Goal: Information Seeking & Learning: Check status

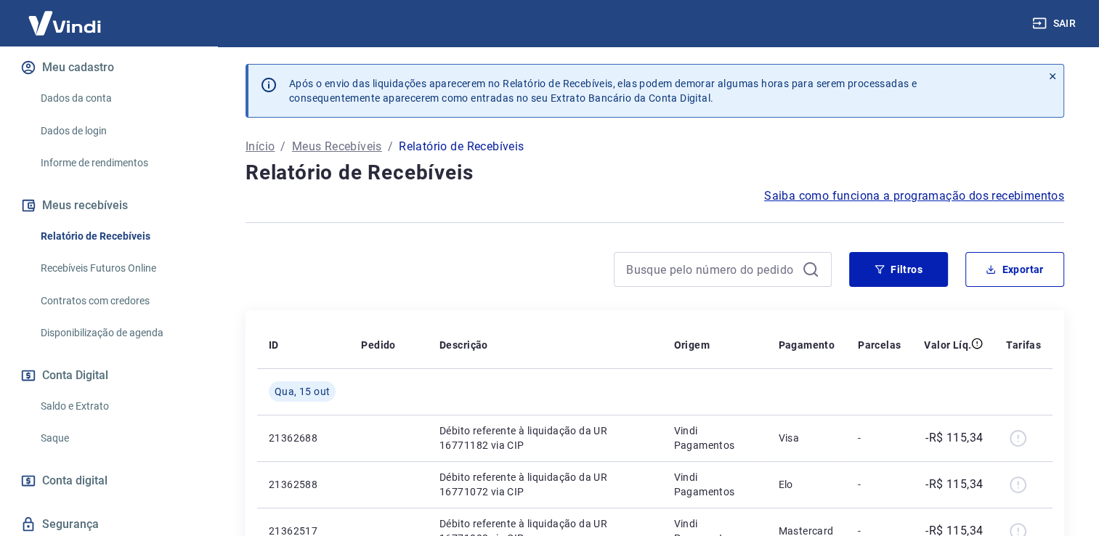
scroll to position [221, 0]
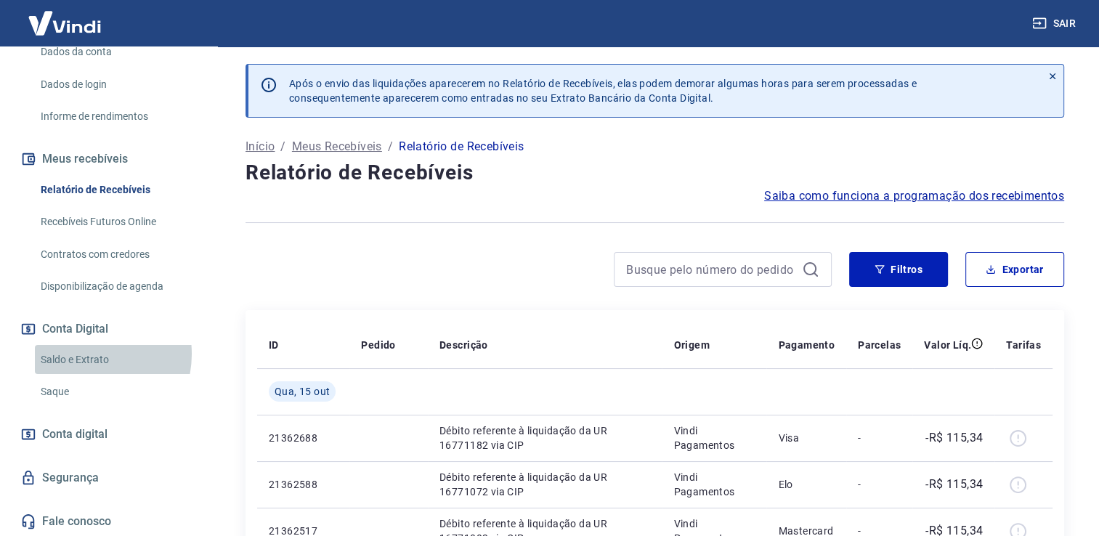
click at [84, 353] on link "Saldo e Extrato" at bounding box center [117, 360] width 165 height 30
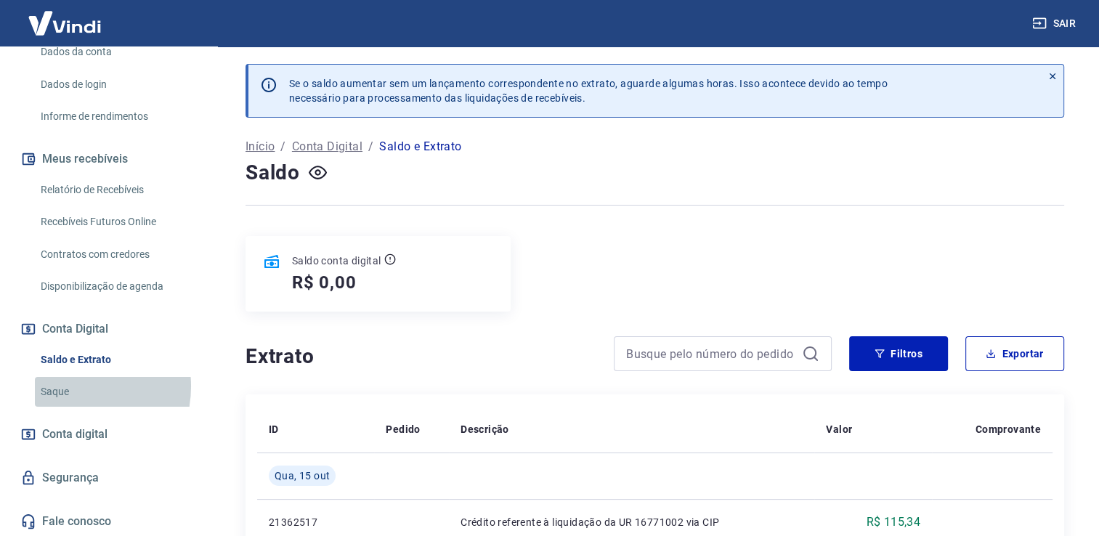
click at [68, 386] on link "Saque" at bounding box center [117, 392] width 165 height 30
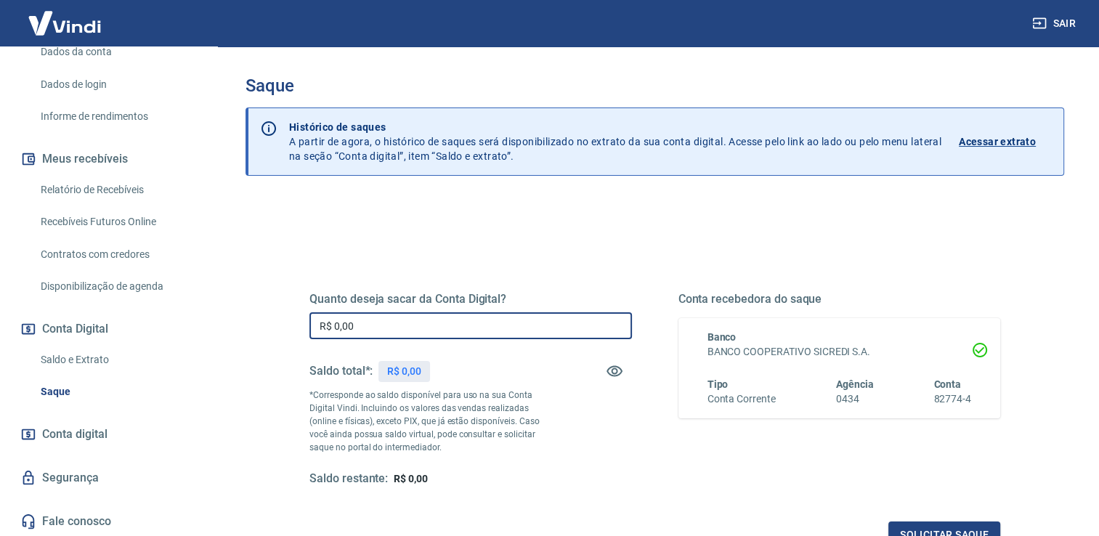
click at [449, 315] on input "R$ 0,00" at bounding box center [470, 325] width 322 height 27
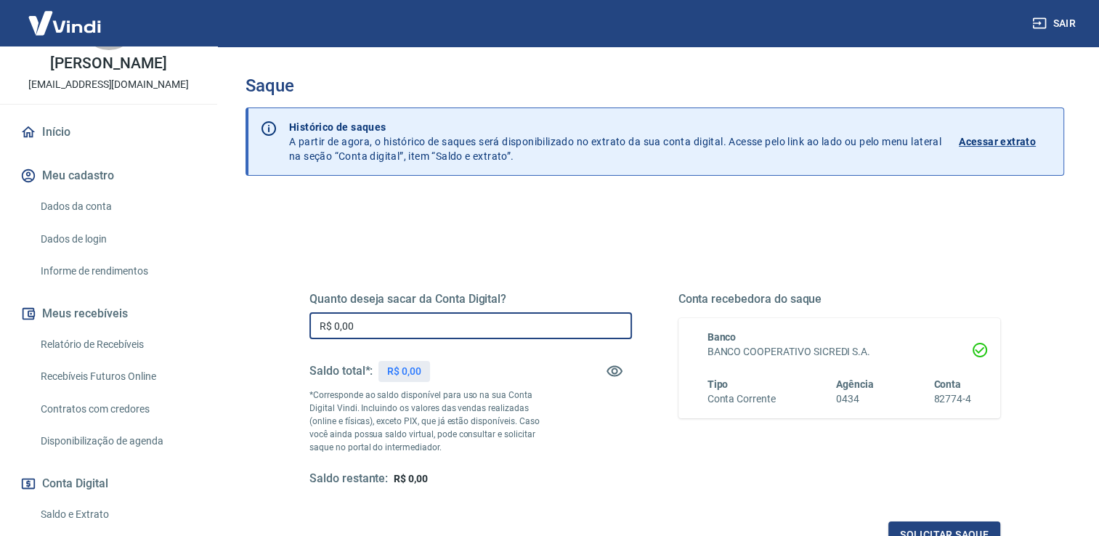
scroll to position [65, 0]
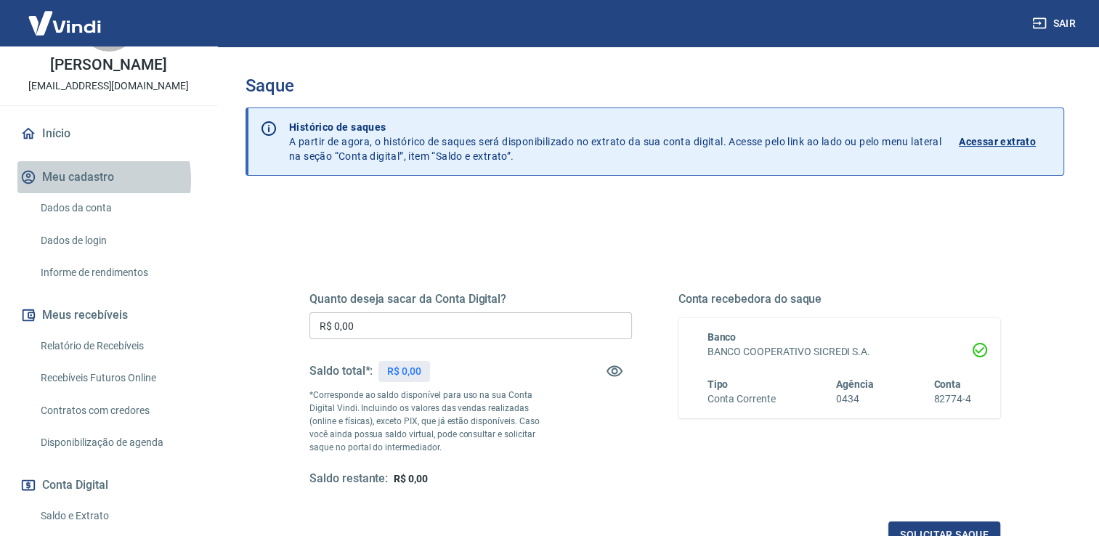
click at [73, 179] on button "Meu cadastro" at bounding box center [108, 177] width 182 height 32
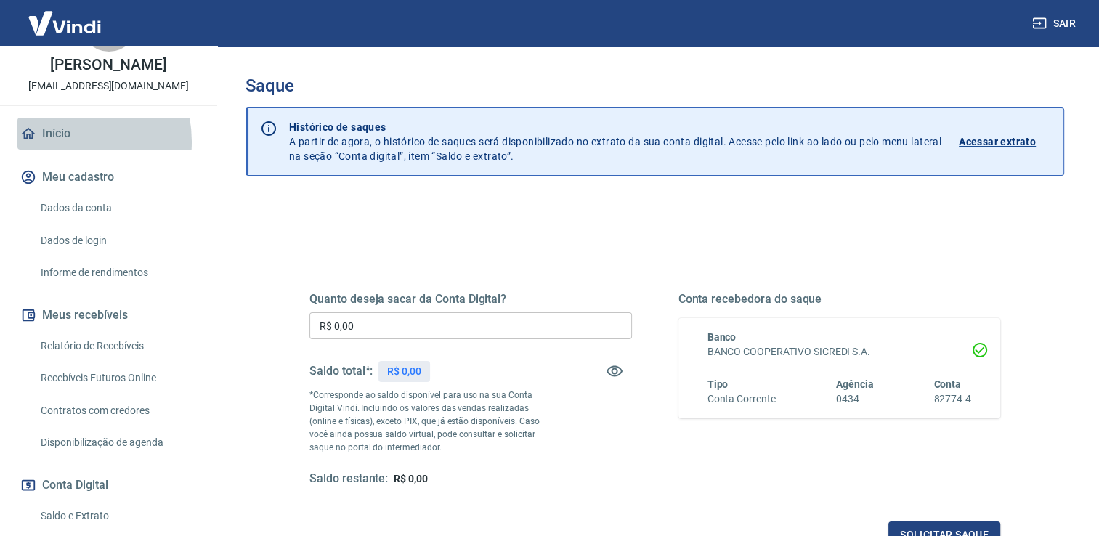
click at [57, 141] on link "Início" at bounding box center [108, 134] width 182 height 32
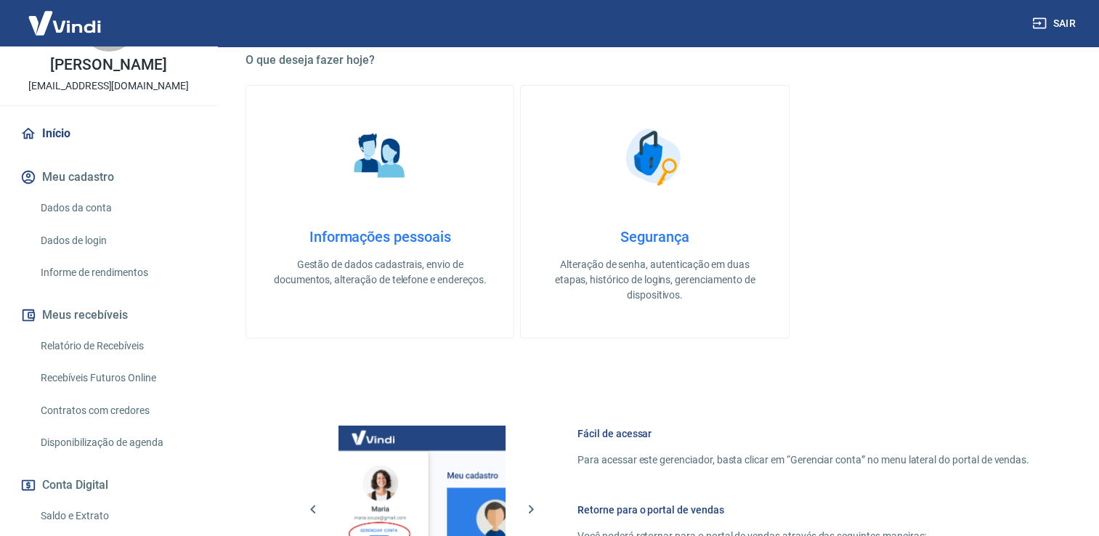
scroll to position [270, 0]
click at [139, 357] on link "Relatório de Recebíveis" at bounding box center [117, 346] width 165 height 30
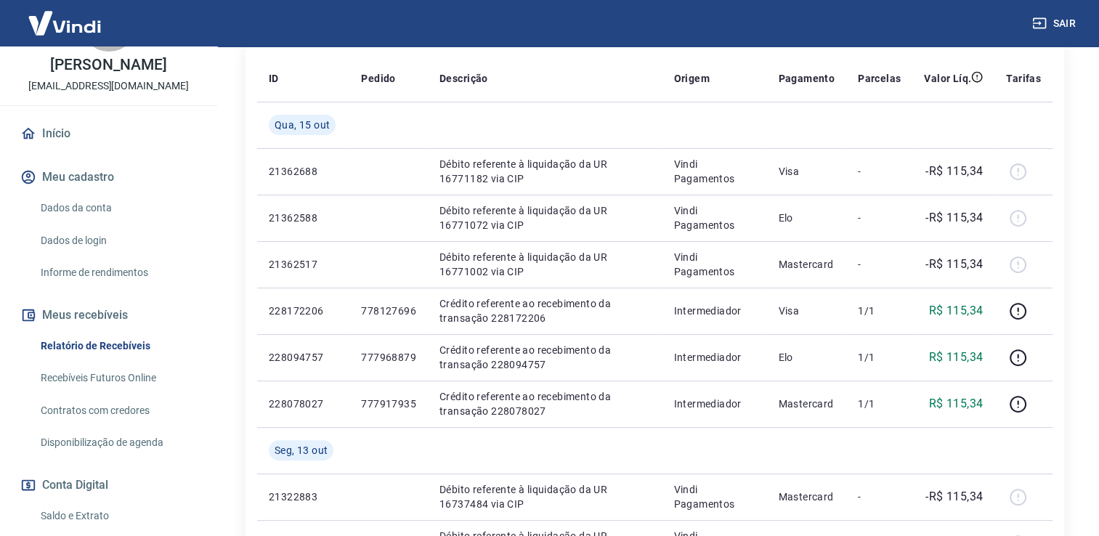
scroll to position [267, 0]
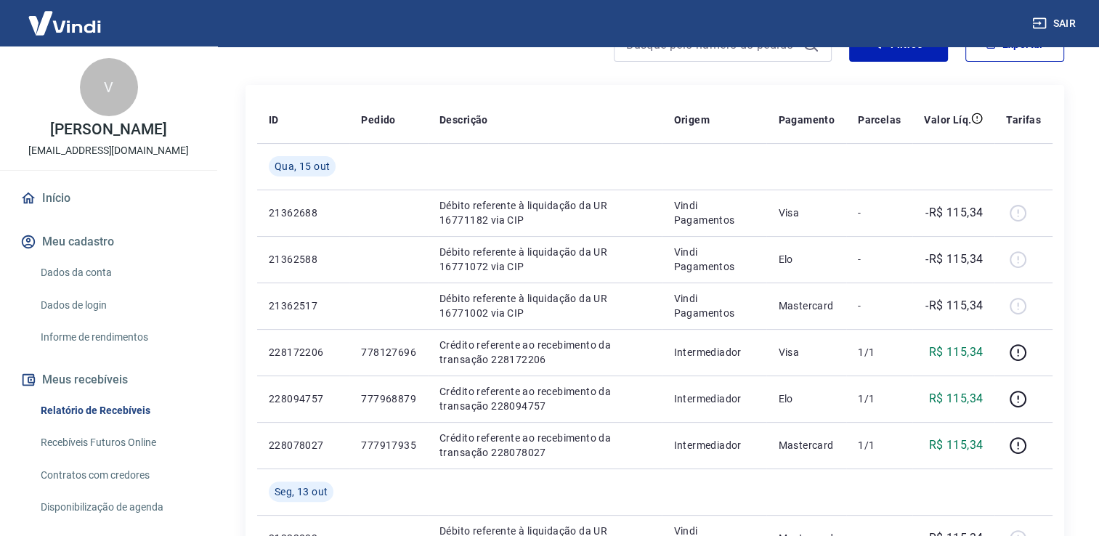
scroll to position [221, 0]
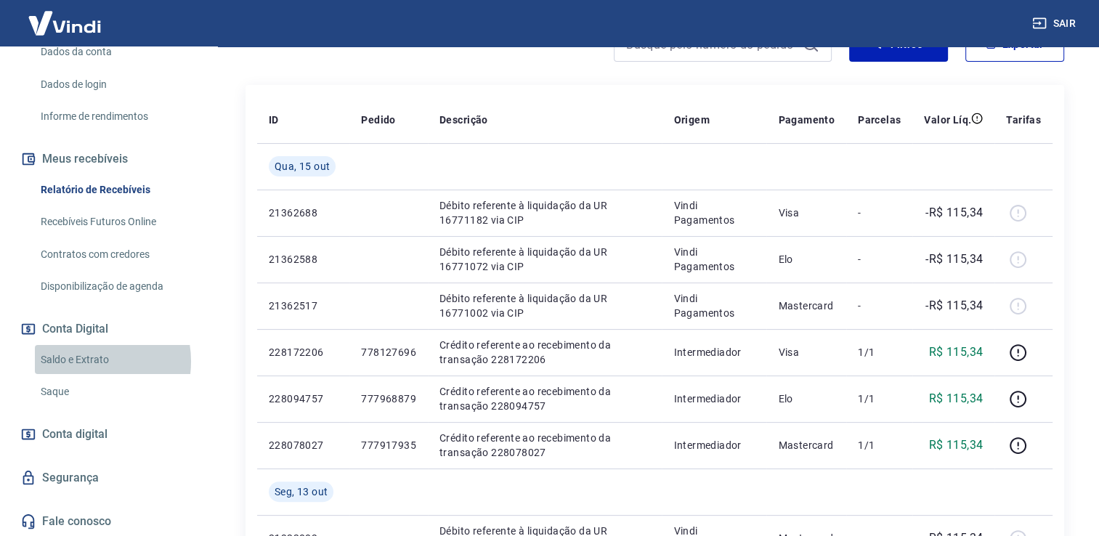
click at [89, 360] on link "Saldo e Extrato" at bounding box center [117, 360] width 165 height 30
